Goal: Contribute content

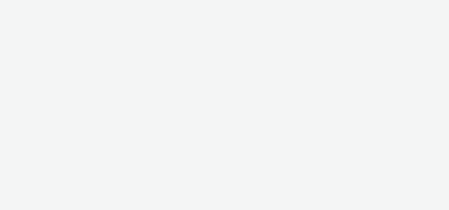
select select "2fc77e36-bb93-4aa3-9dff-dcb08e02eac6"
select select "2405a9d4-3350-4458-8d06-44f78962fa76"
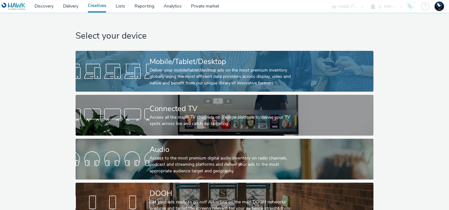
click at [128, 67] on div at bounding box center [113, 71] width 74 height 20
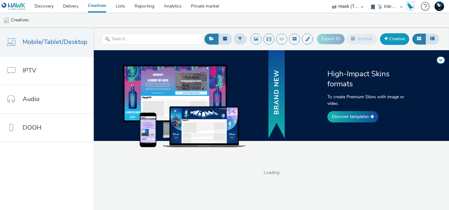
click at [399, 40] on link "Creative" at bounding box center [394, 38] width 29 height 11
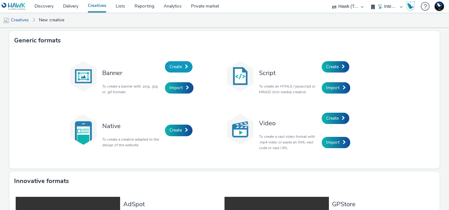
click at [175, 65] on span "Create" at bounding box center [175, 67] width 13 height 6
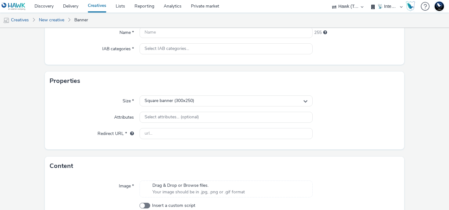
scroll to position [81, 0]
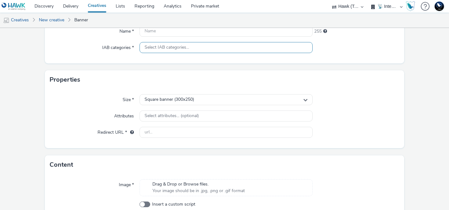
click at [174, 46] on span "Select IAB categories..." at bounding box center [166, 47] width 44 height 5
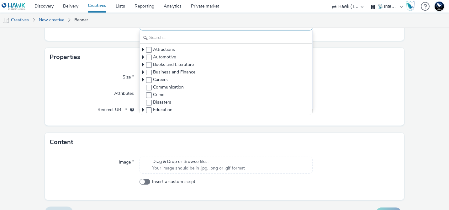
scroll to position [105, 0]
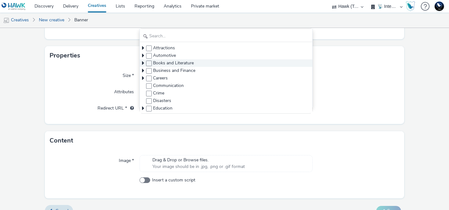
click at [142, 63] on icon at bounding box center [143, 63] width 6 height 6
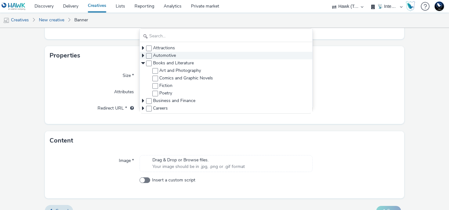
click at [144, 54] on icon at bounding box center [143, 55] width 6 height 6
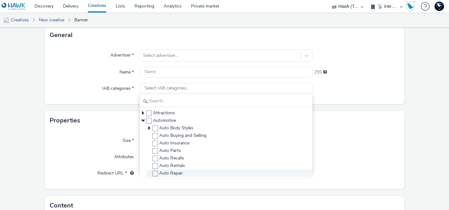
scroll to position [42, 0]
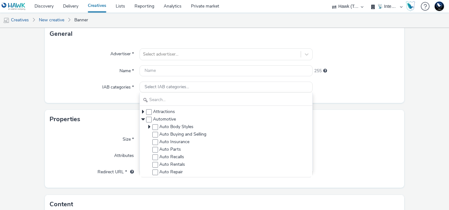
click at [346, 6] on select "75 Media A8 Media Group ABI Media Abkom AB Abovo Ace & [PERSON_NAME] Ad-on Medi…" at bounding box center [348, 6] width 38 height 13
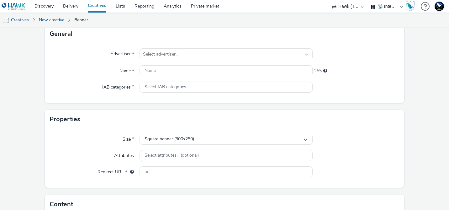
select select "880de5ac-cecd-4e6b-9853-8837dd8973c3"
click at [329, 0] on select "75 Media A8 Media Group ABI Media Abkom AB Abovo Ace & [PERSON_NAME] Ad-on Medi…" at bounding box center [348, 6] width 38 height 13
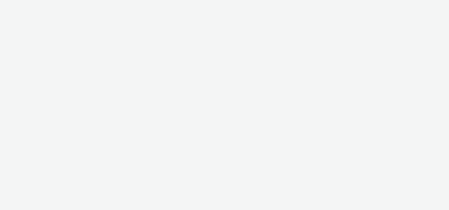
select select "880de5ac-cecd-4e6b-9853-8837dd8973c3"
select select "1a21d5c8-72b6-4447-a01f-fba75e16a520"
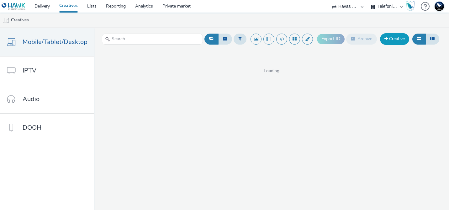
click at [401, 36] on link "Creative" at bounding box center [394, 38] width 29 height 11
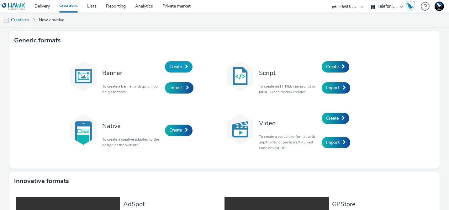
click at [182, 64] on link "Create" at bounding box center [179, 66] width 28 height 11
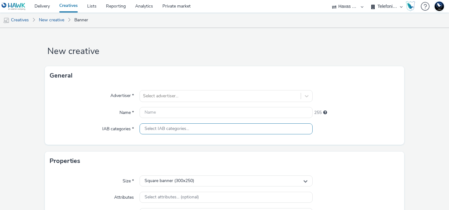
click at [175, 125] on div "Select IAB categories..." at bounding box center [225, 128] width 173 height 11
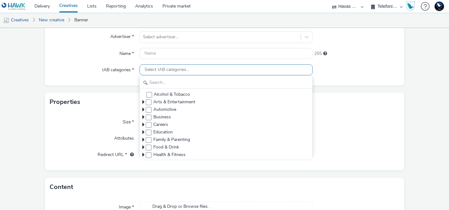
scroll to position [59, 0]
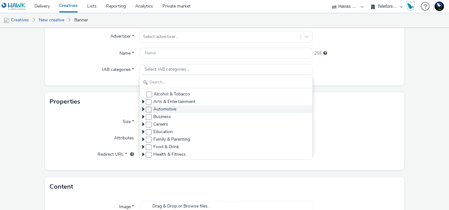
click at [144, 109] on icon at bounding box center [143, 109] width 2 height 6
